Goal: Transaction & Acquisition: Subscribe to service/newsletter

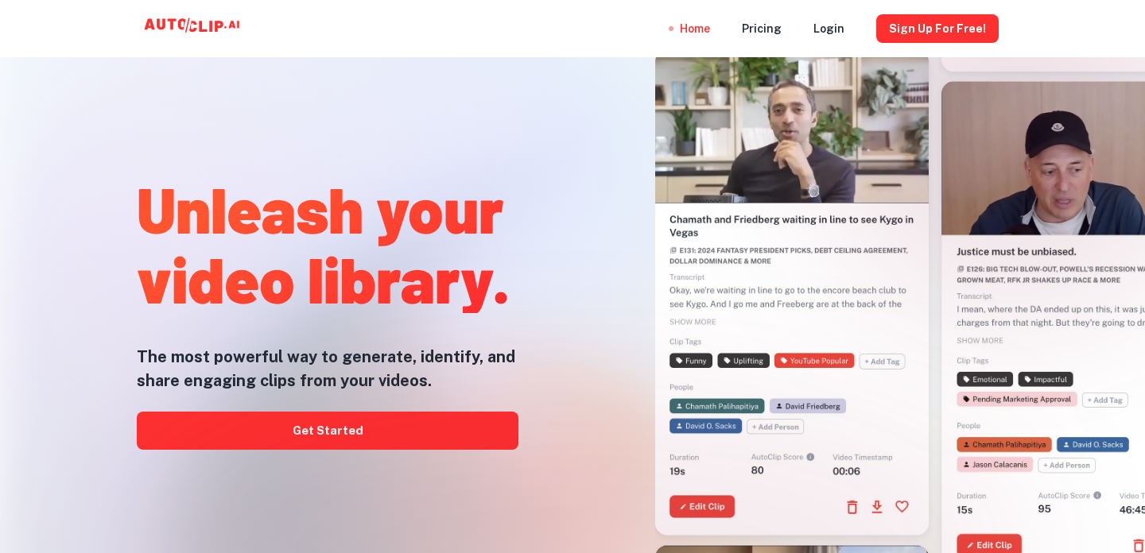
click at [359, 426] on div at bounding box center [572, 553] width 916 height 318
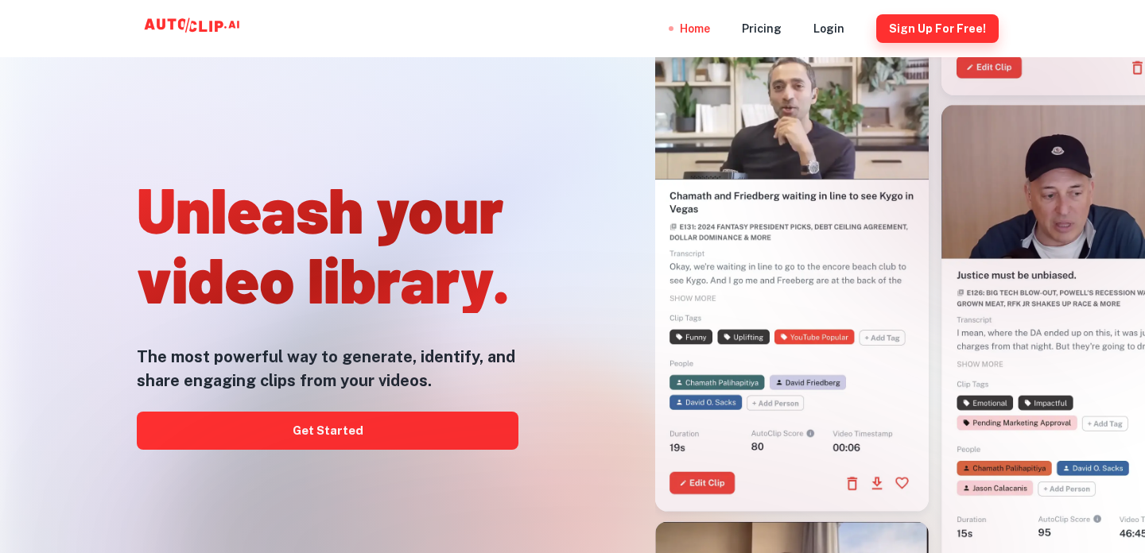
click at [908, 28] on button "Sign Up for free!" at bounding box center [937, 28] width 122 height 29
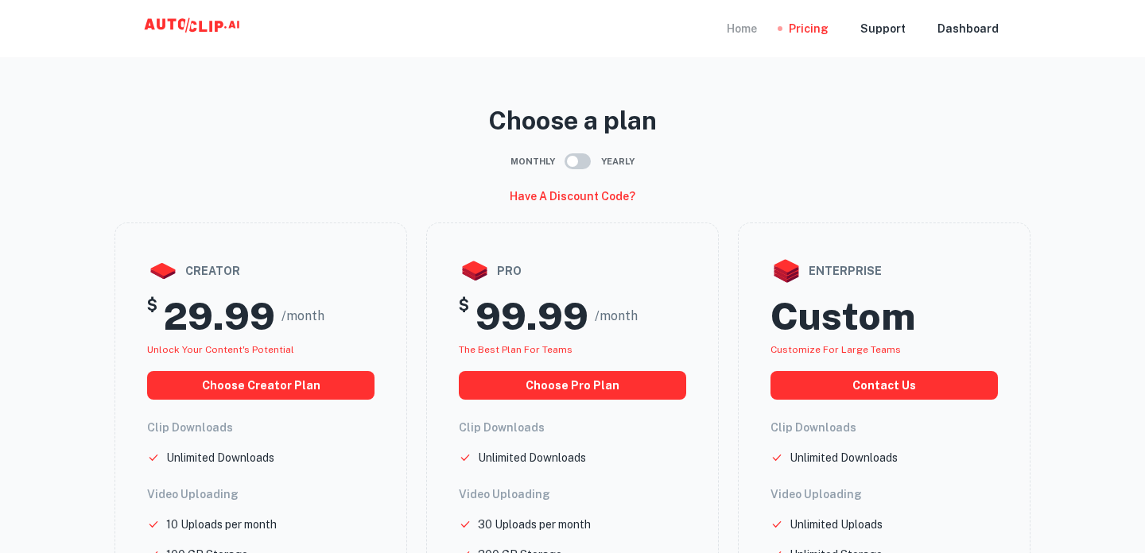
click at [747, 27] on div "Home" at bounding box center [742, 28] width 30 height 57
